Goal: Information Seeking & Learning: Learn about a topic

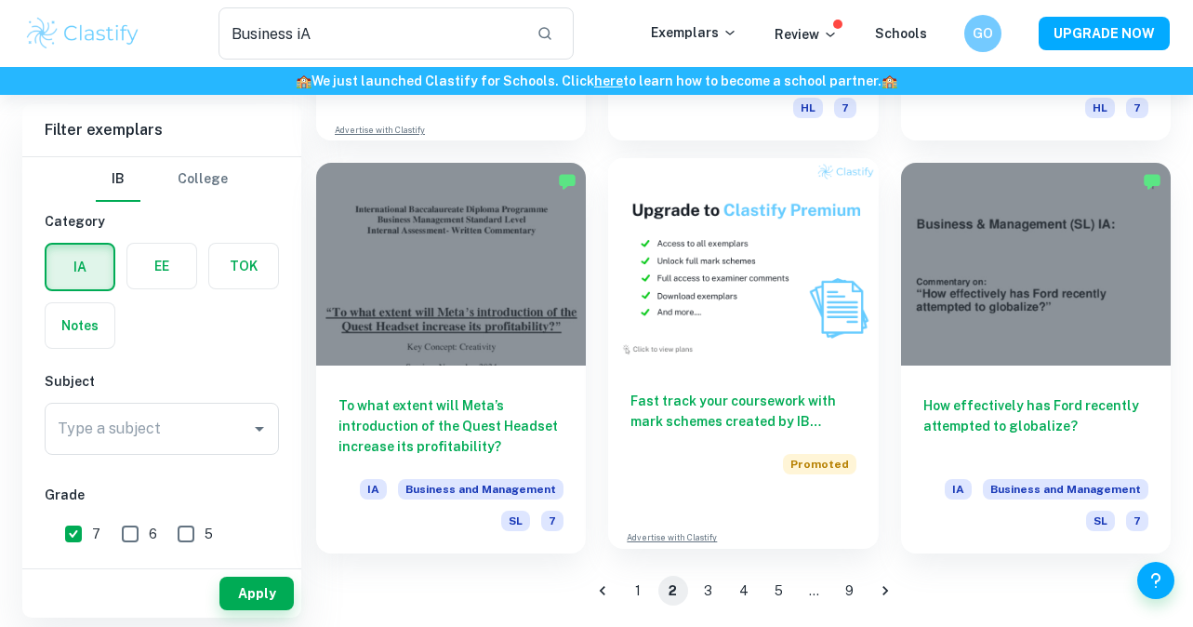
scroll to position [2929, 0]
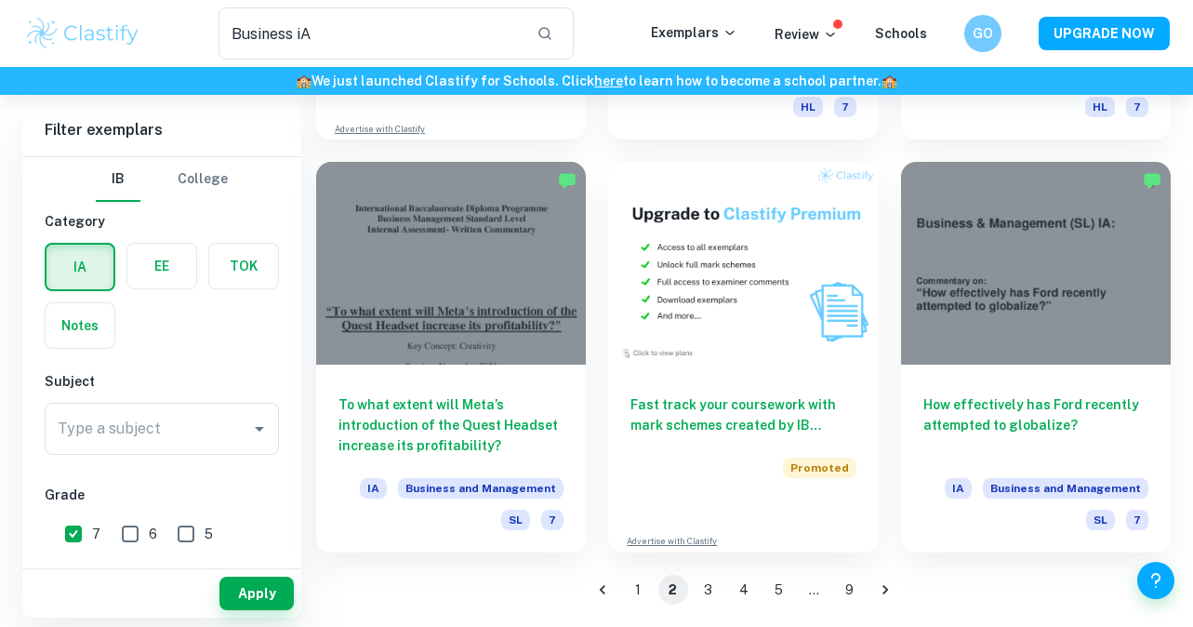
click at [705, 591] on button "3" at bounding box center [709, 590] width 30 height 30
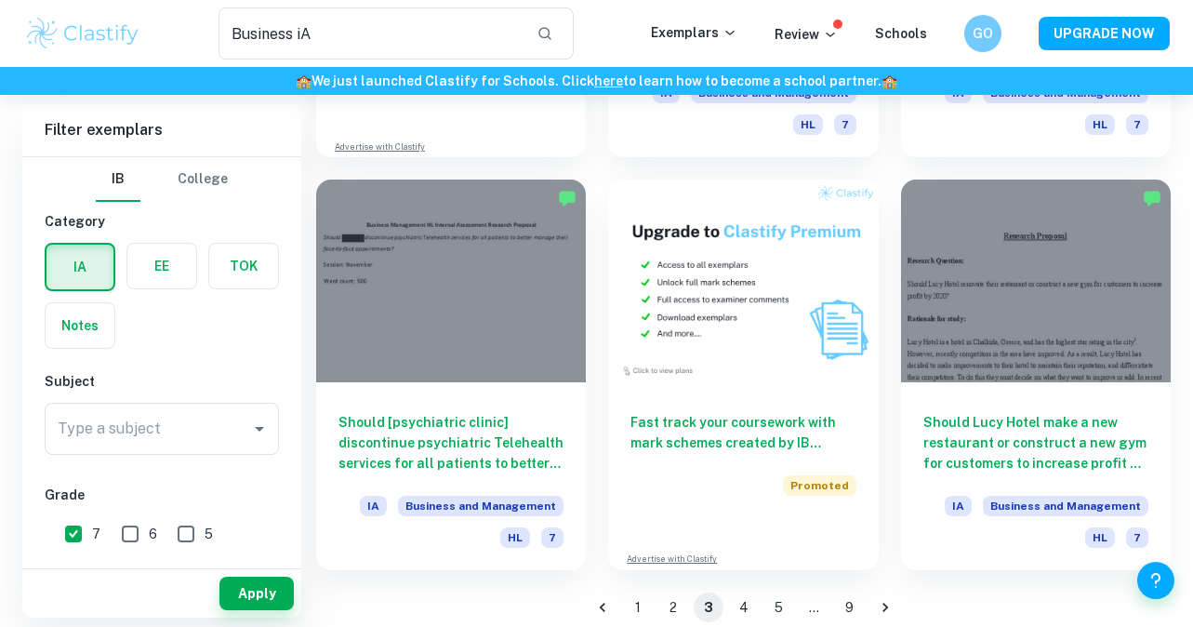
scroll to position [2929, 0]
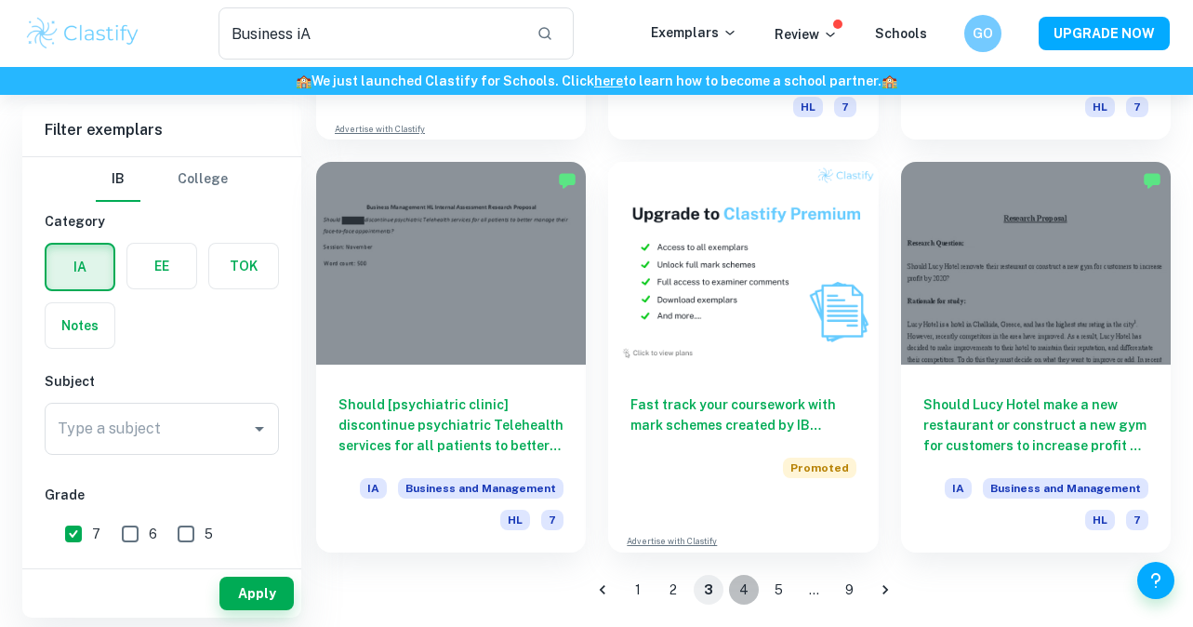
click at [747, 594] on button "4" at bounding box center [744, 590] width 30 height 30
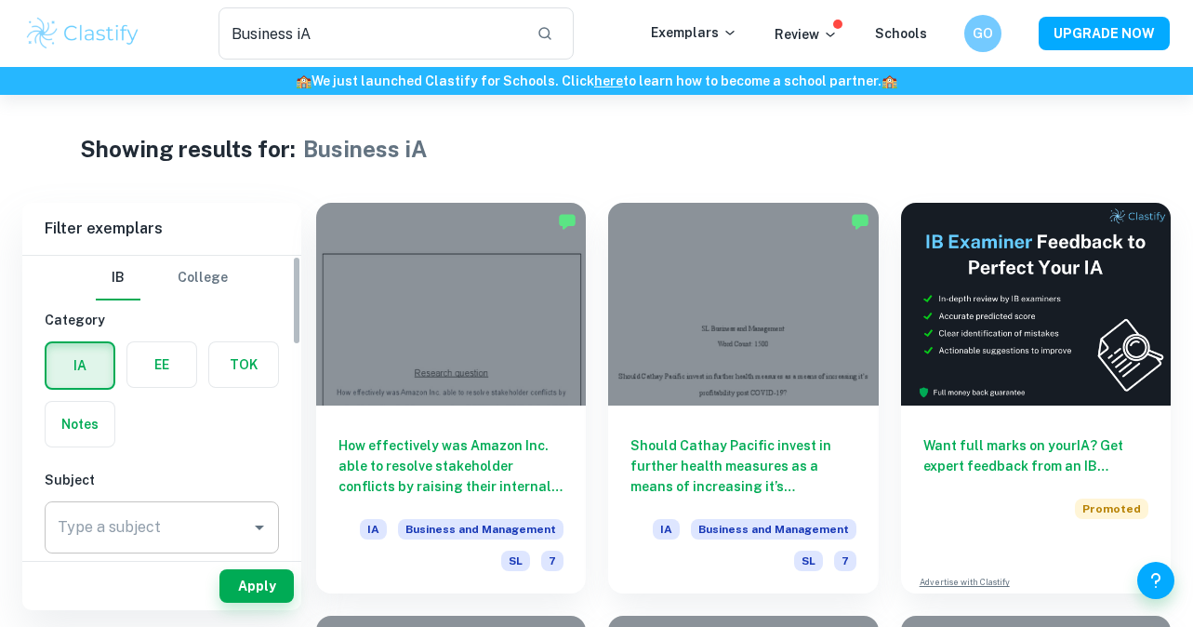
click at [202, 534] on input "Type a subject" at bounding box center [148, 527] width 190 height 35
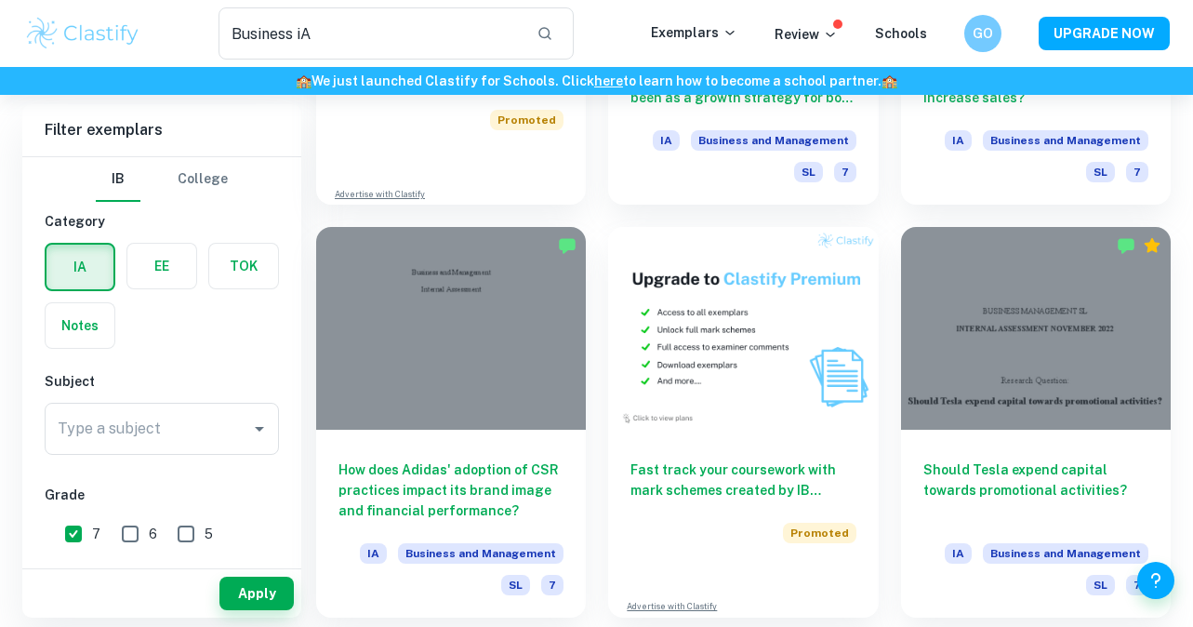
scroll to position [2929, 0]
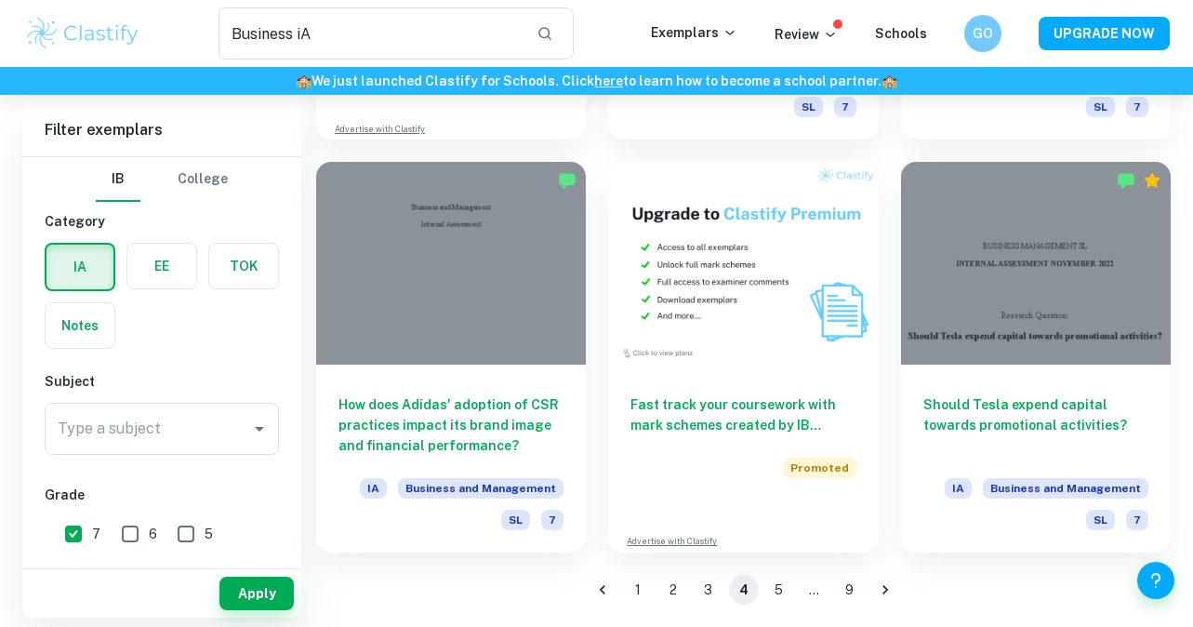
click at [775, 587] on button "5" at bounding box center [779, 590] width 30 height 30
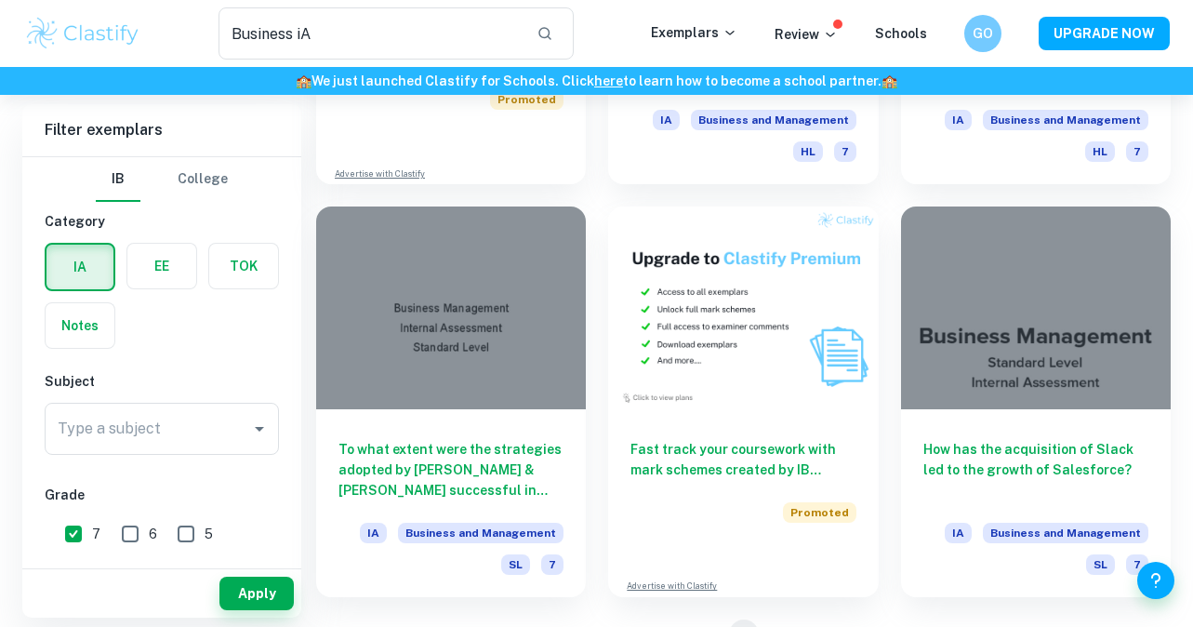
scroll to position [2929, 0]
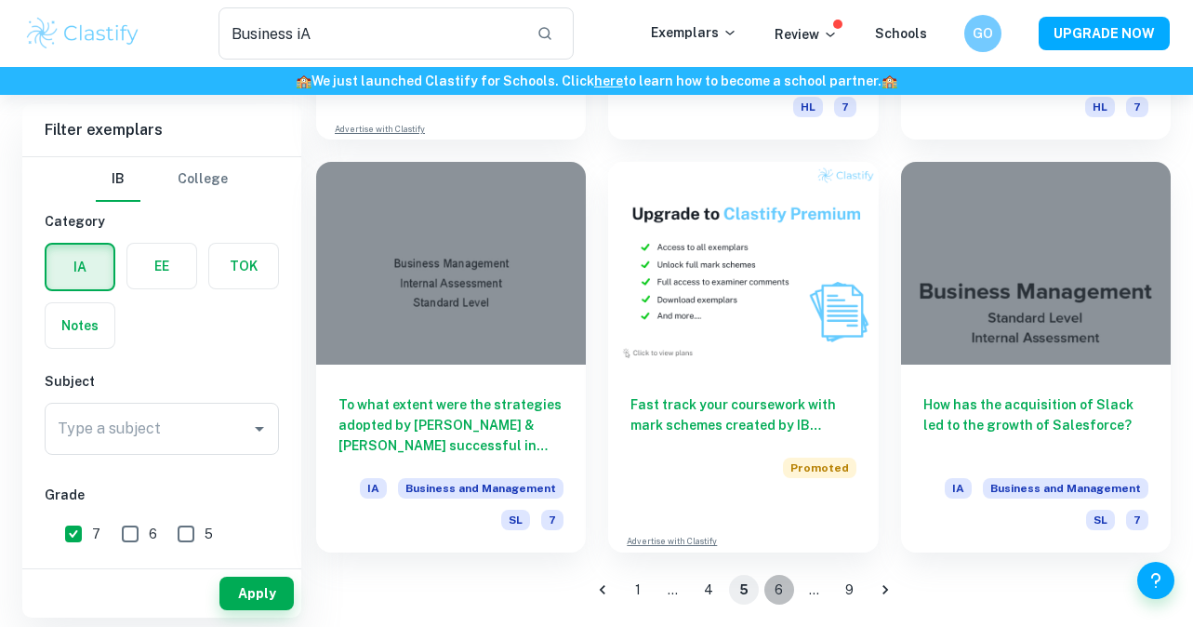
click at [776, 587] on button "6" at bounding box center [779, 590] width 30 height 30
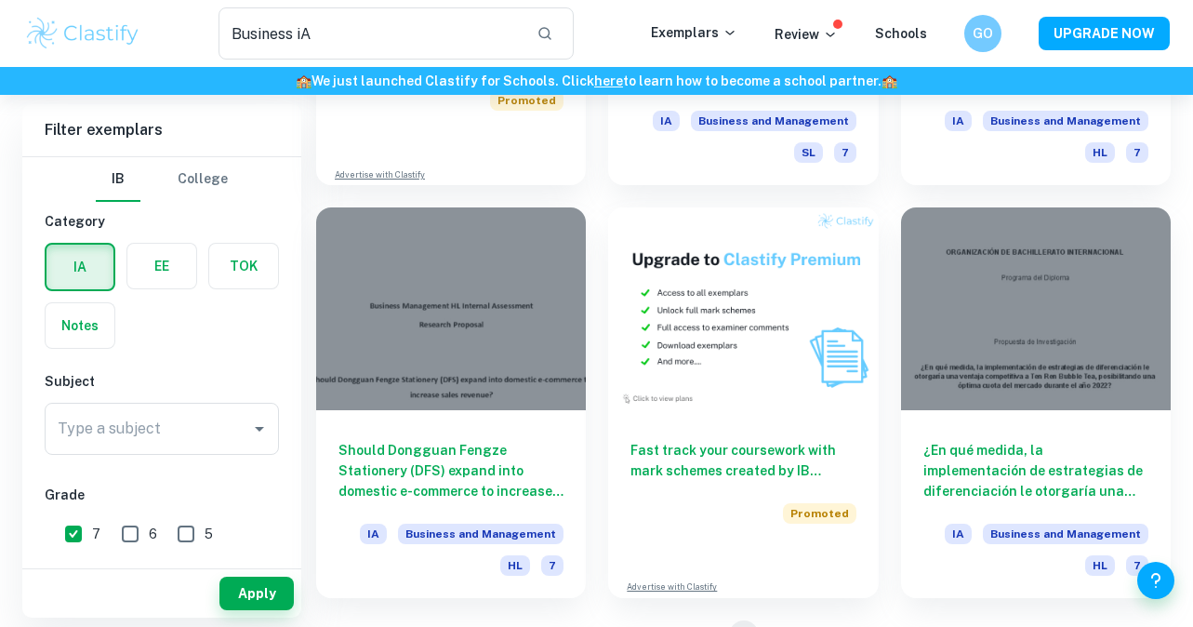
scroll to position [2929, 0]
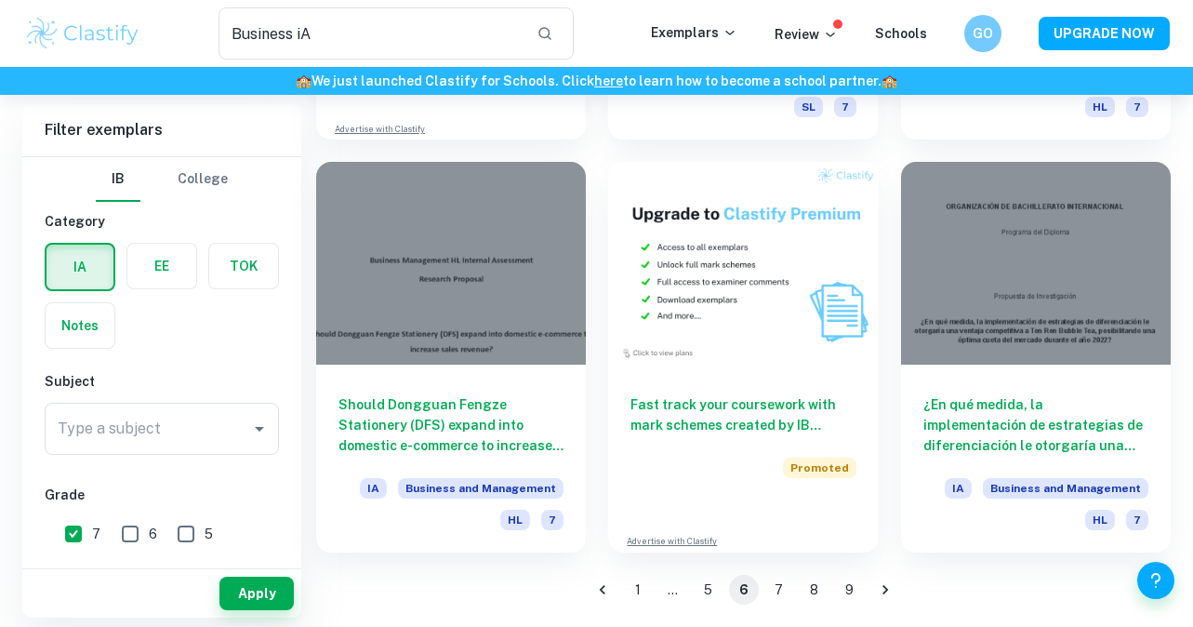
click at [775, 597] on button "7" at bounding box center [779, 590] width 30 height 30
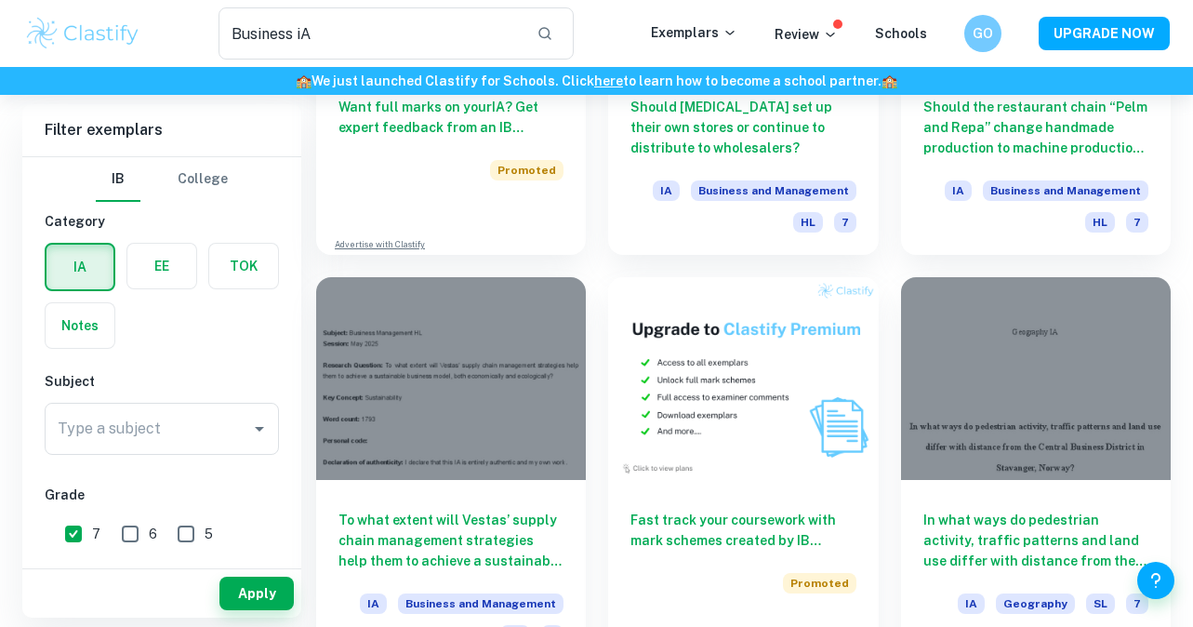
scroll to position [2929, 0]
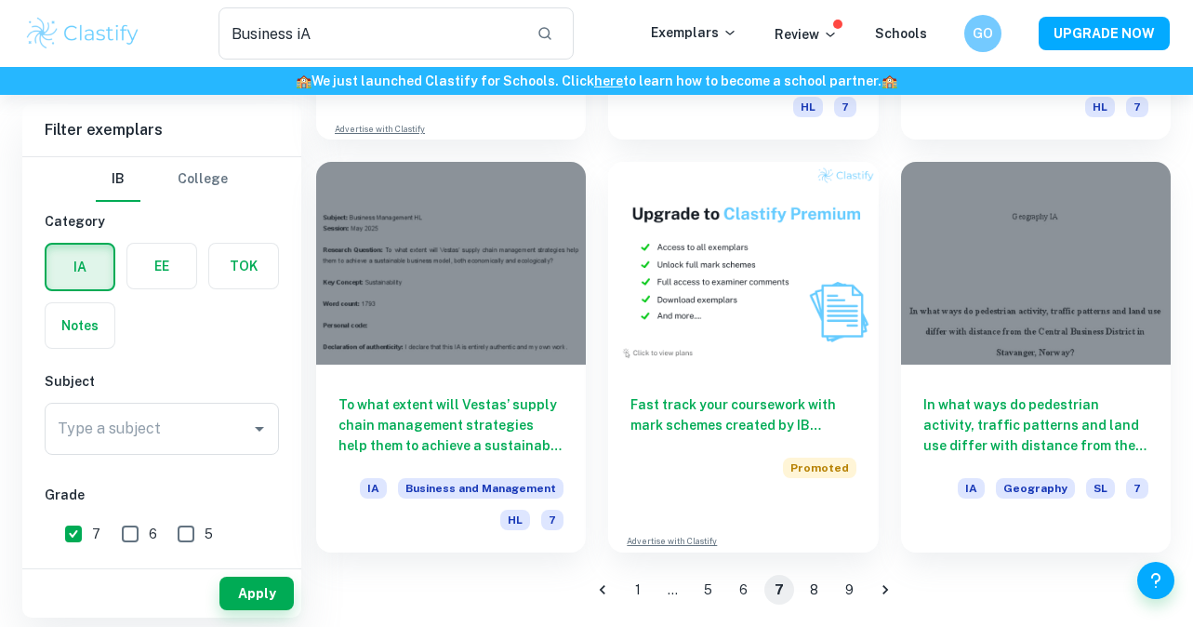
click at [813, 586] on button "8" at bounding box center [815, 590] width 30 height 30
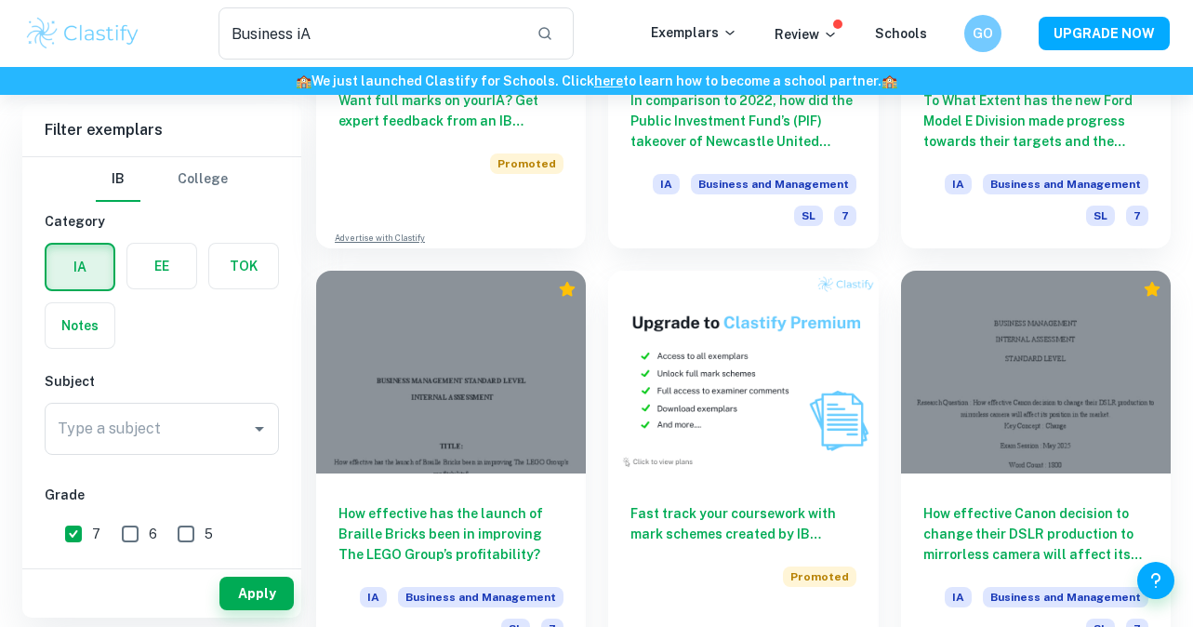
scroll to position [2929, 0]
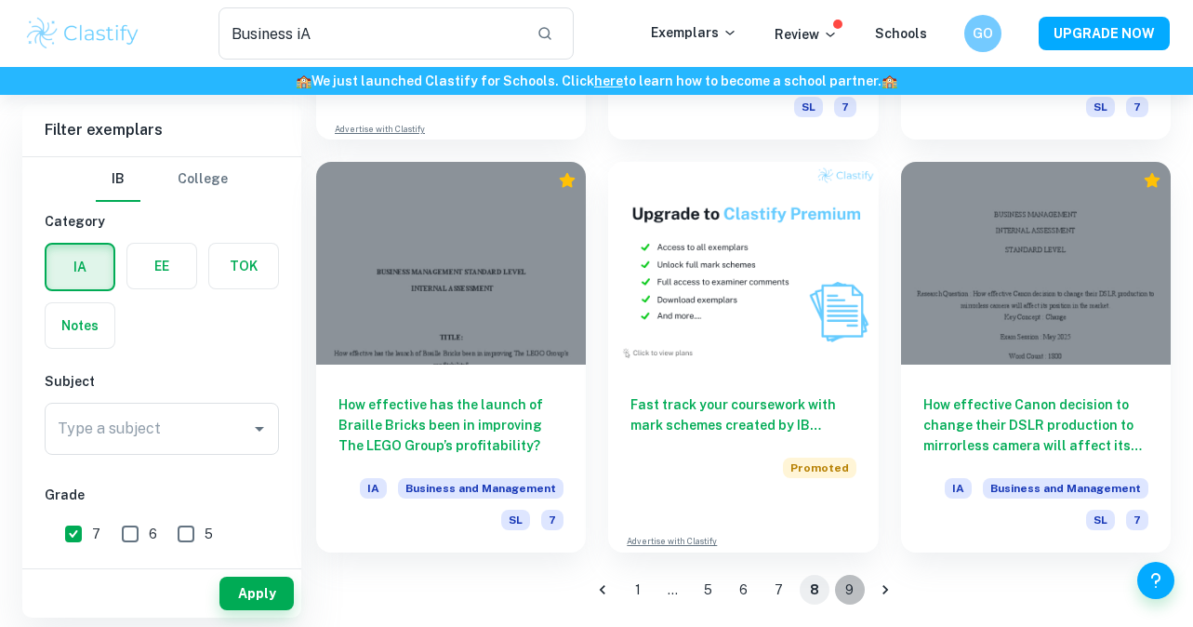
click at [843, 585] on button "9" at bounding box center [850, 590] width 30 height 30
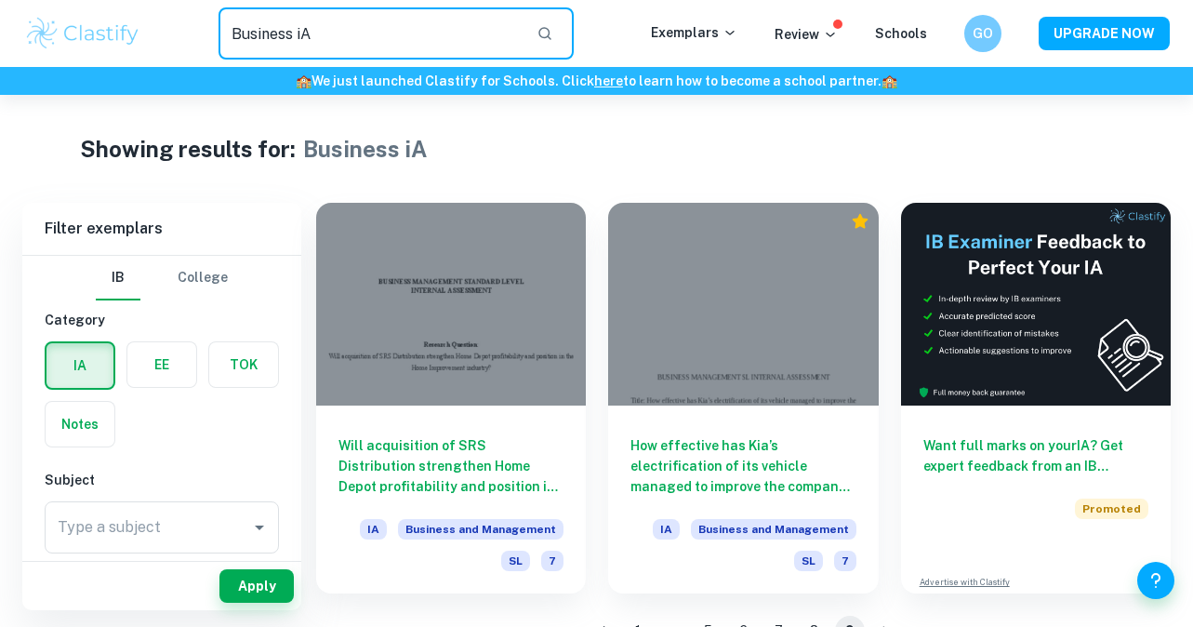
click at [357, 29] on input "Business iA" at bounding box center [371, 33] width 304 height 52
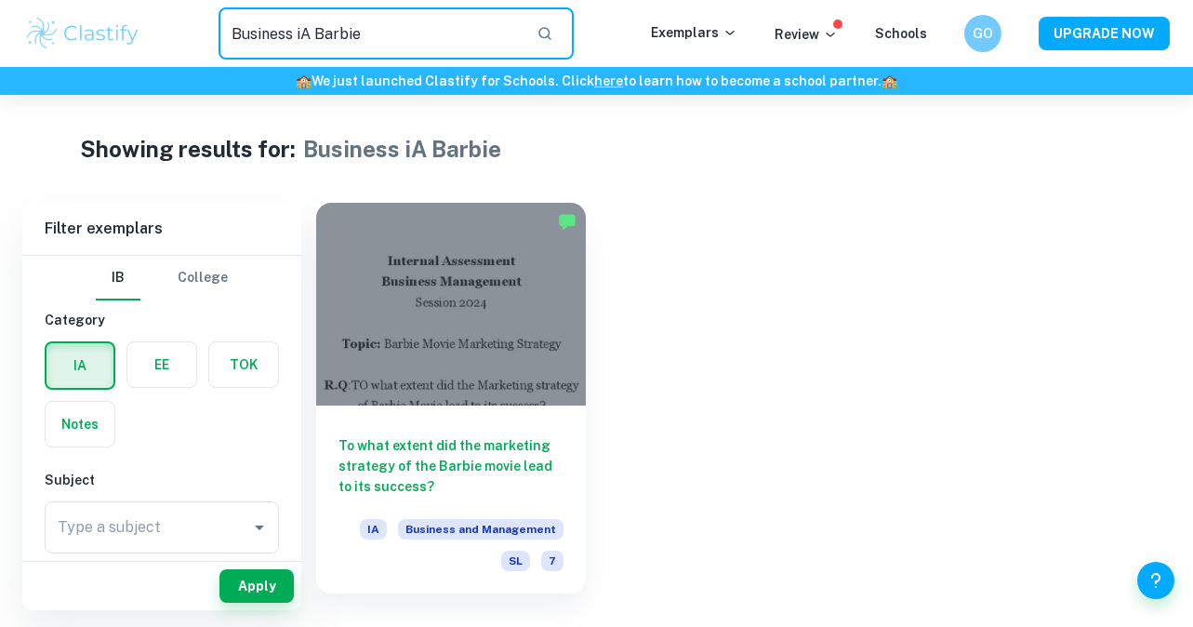
drag, startPoint x: 365, startPoint y: 37, endPoint x: 315, endPoint y: 36, distance: 50.2
click at [315, 36] on input "Business iA Barbie" at bounding box center [371, 33] width 304 height 52
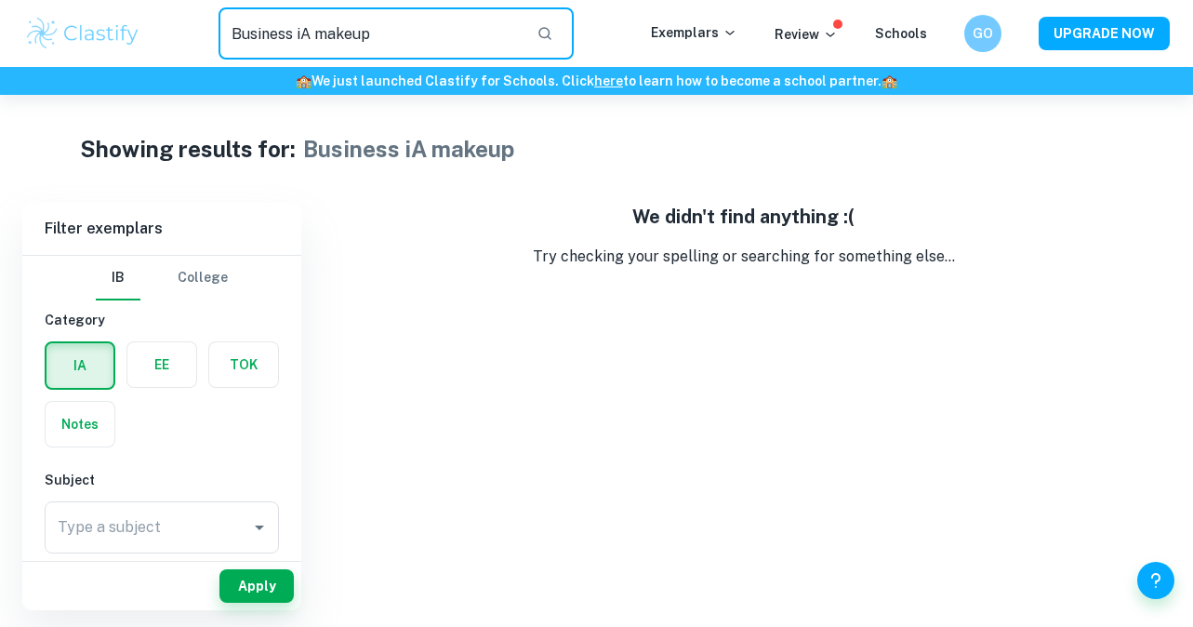
drag, startPoint x: 317, startPoint y: 35, endPoint x: 403, endPoint y: 35, distance: 85.5
click at [403, 35] on input "Business iA makeup" at bounding box center [371, 33] width 304 height 52
type input "Business iA"
click at [553, 26] on icon "button" at bounding box center [544, 33] width 17 height 17
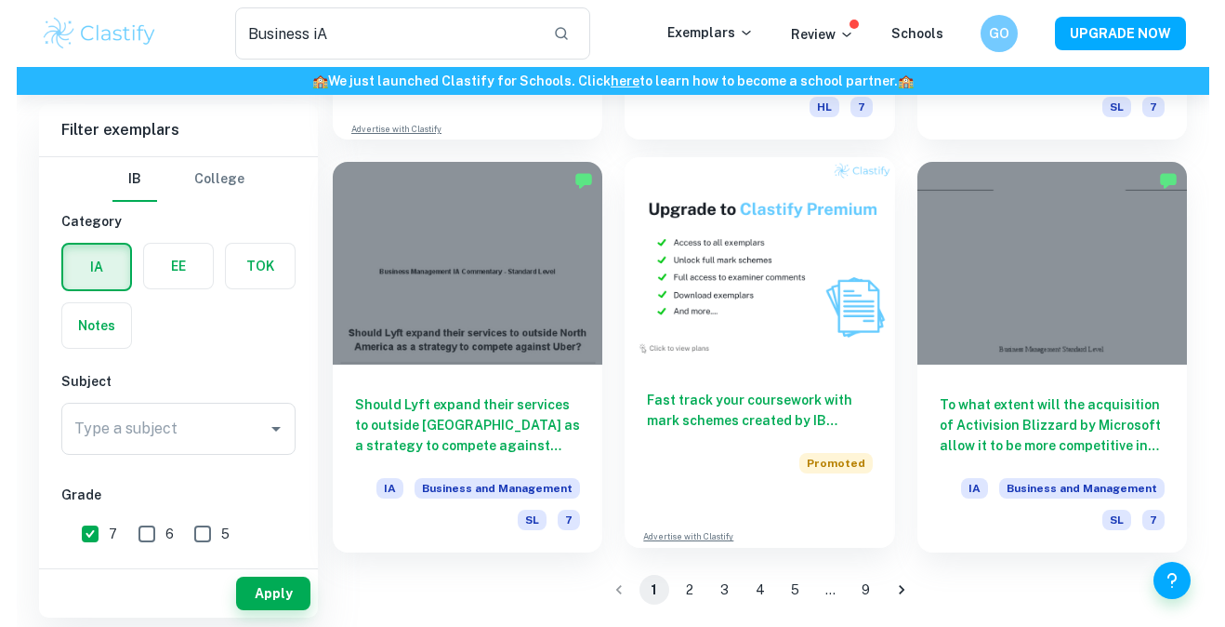
scroll to position [2986, 0]
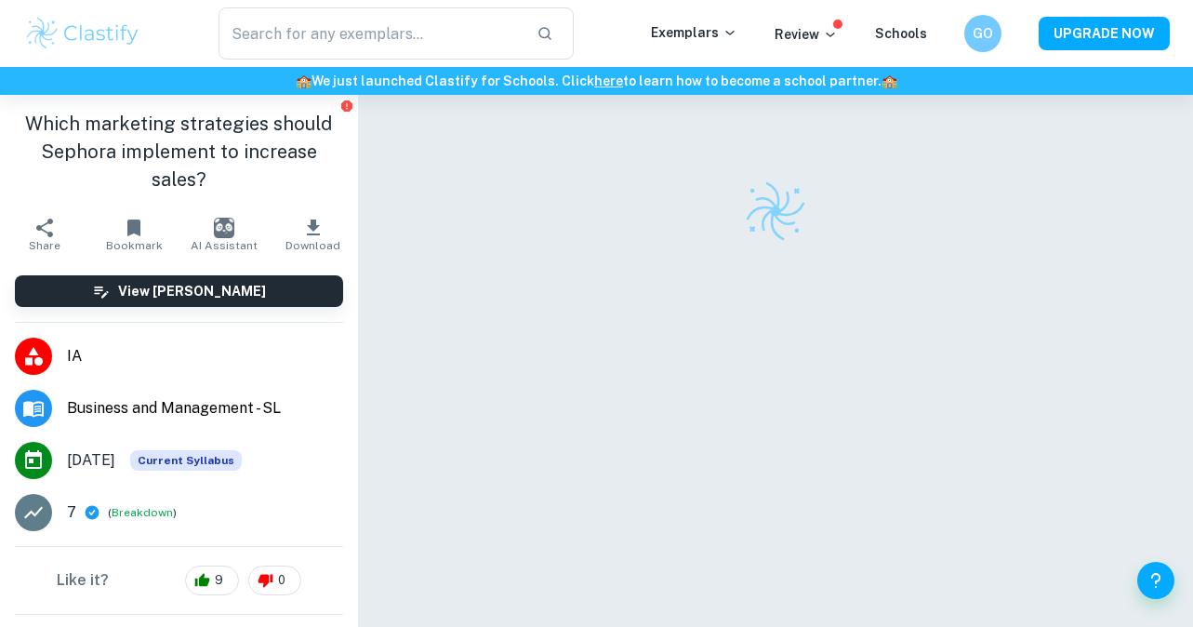
checkbox input "true"
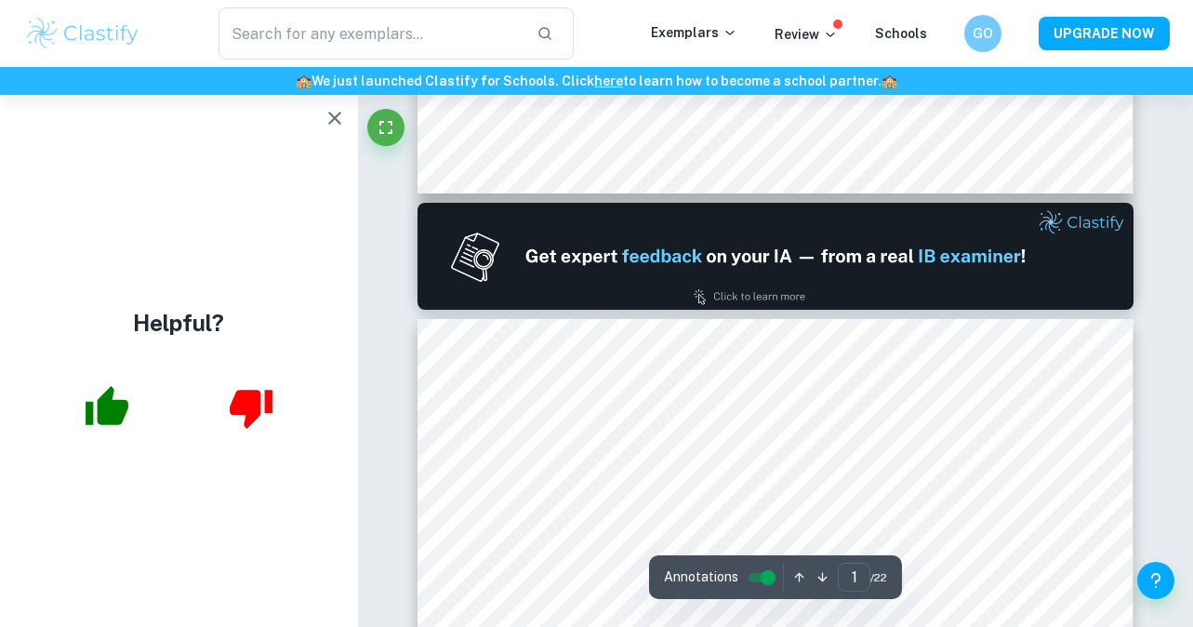
type input "2"
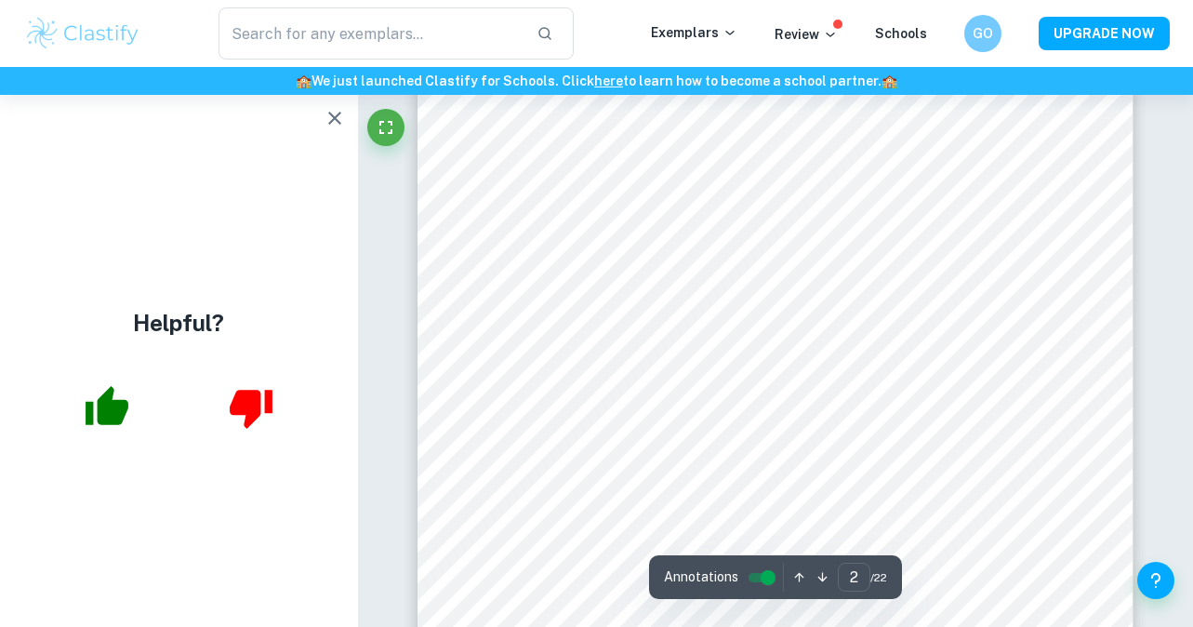
scroll to position [1235, 0]
